Goal: Transaction & Acquisition: Book appointment/travel/reservation

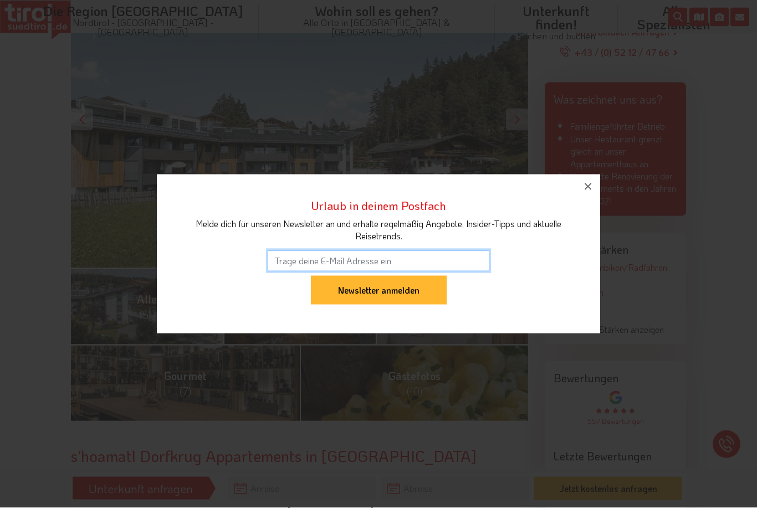
scroll to position [250, 0]
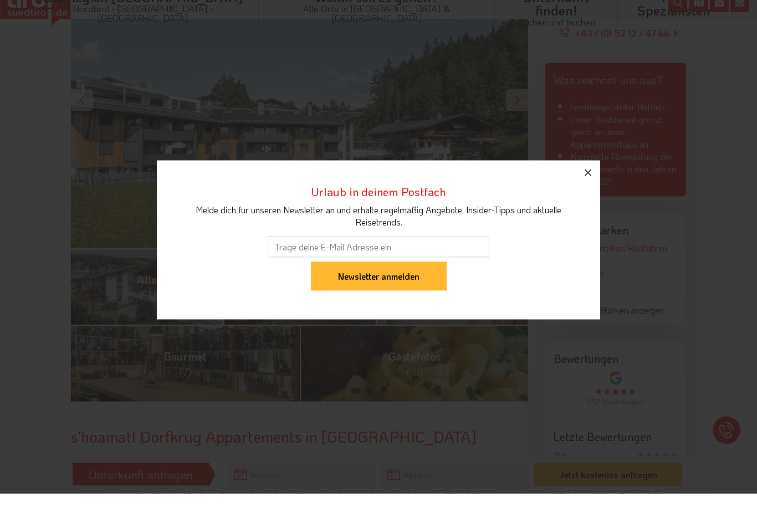
click at [587, 193] on icon "button" at bounding box center [587, 186] width 13 height 13
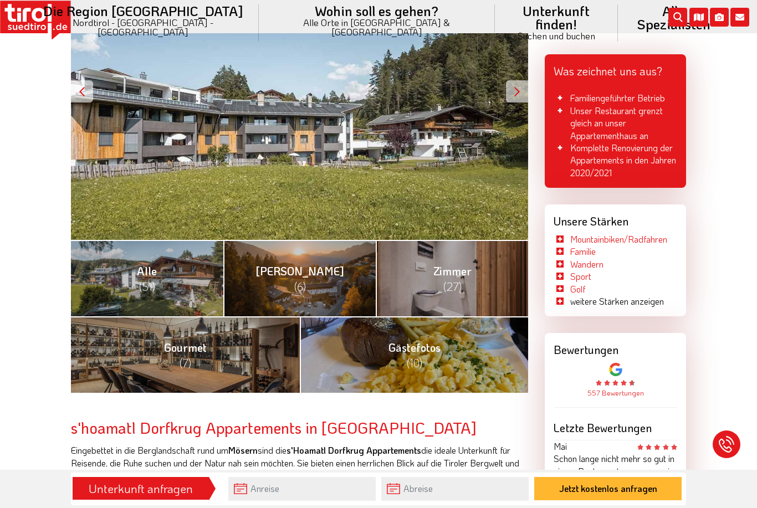
scroll to position [276, 0]
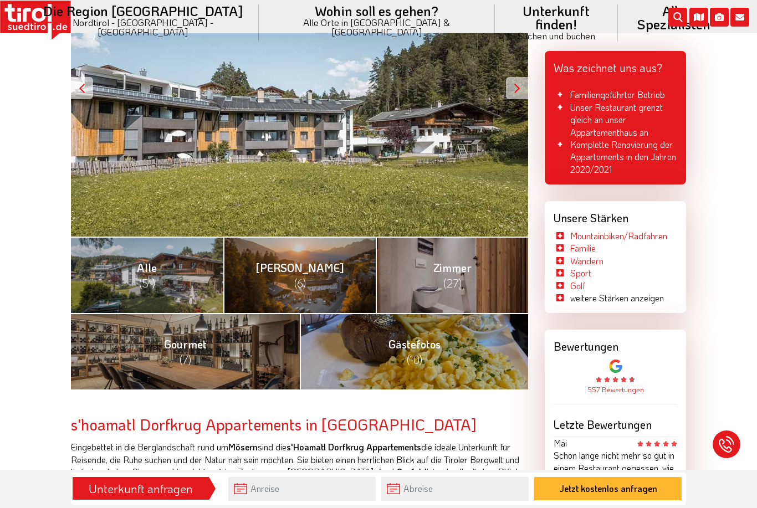
click at [509, 88] on div at bounding box center [517, 88] width 22 height 22
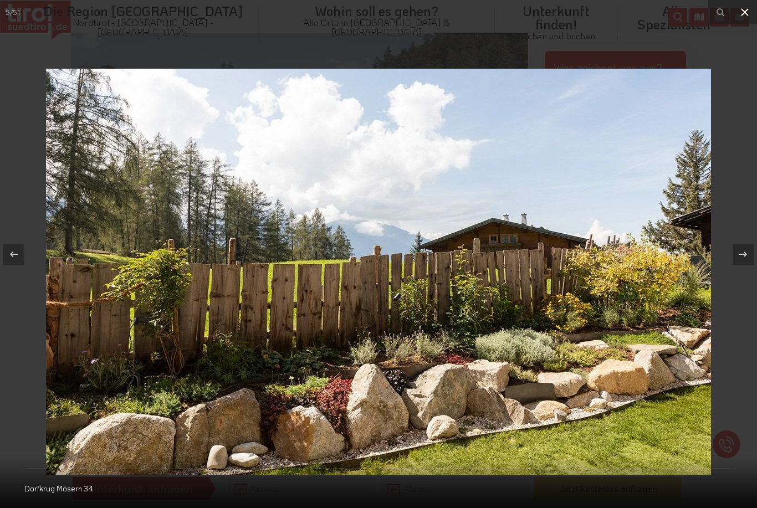
click at [745, 18] on icon at bounding box center [744, 12] width 13 height 13
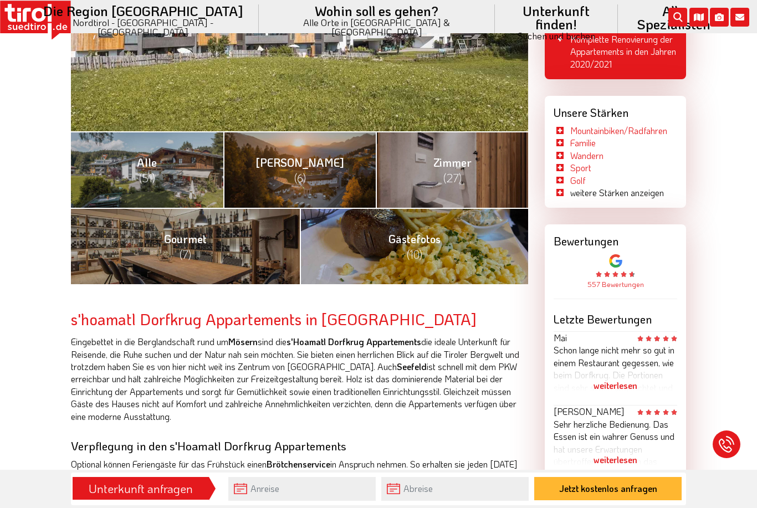
scroll to position [381, 0]
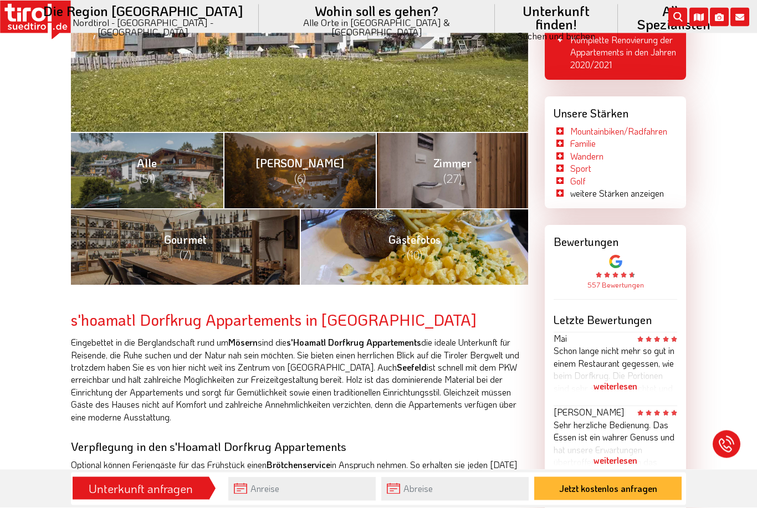
click at [473, 244] on link "Gästefotos (10)" at bounding box center [414, 247] width 229 height 76
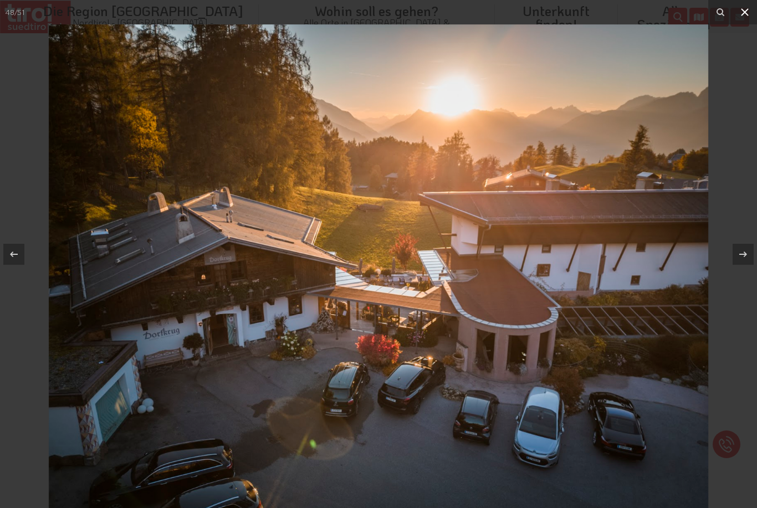
click at [740, 14] on icon at bounding box center [744, 12] width 13 height 13
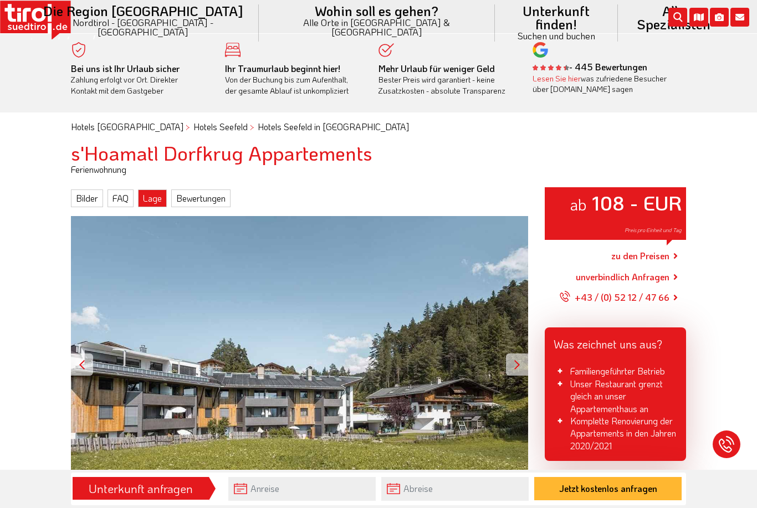
click at [153, 201] on link "Lage" at bounding box center [152, 198] width 29 height 18
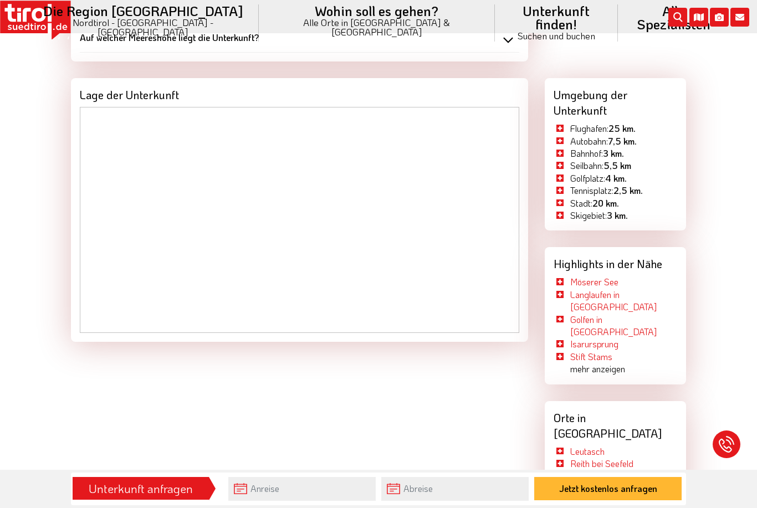
scroll to position [1375, 0]
